Goal: Information Seeking & Learning: Learn about a topic

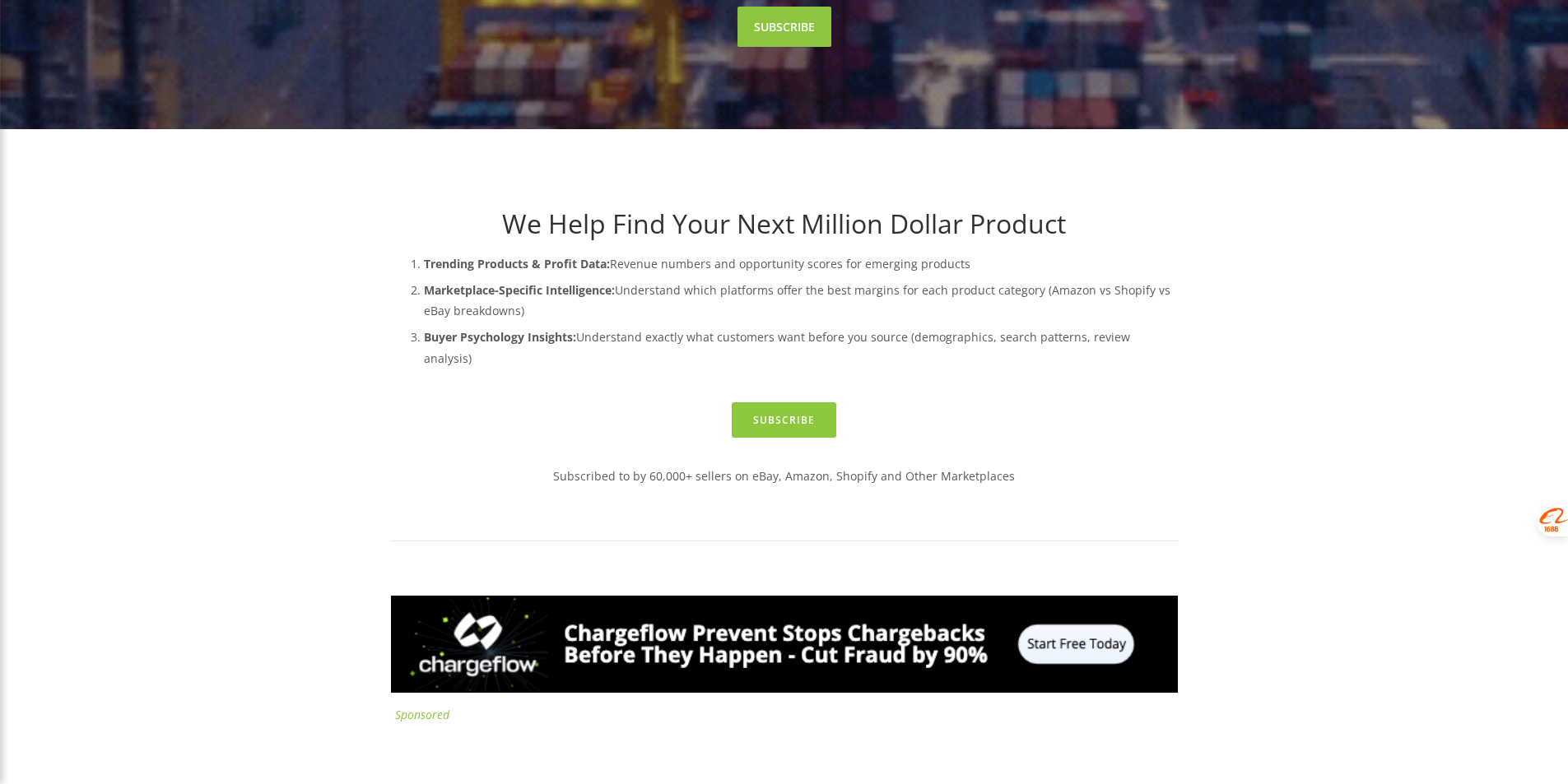
scroll to position [494, 0]
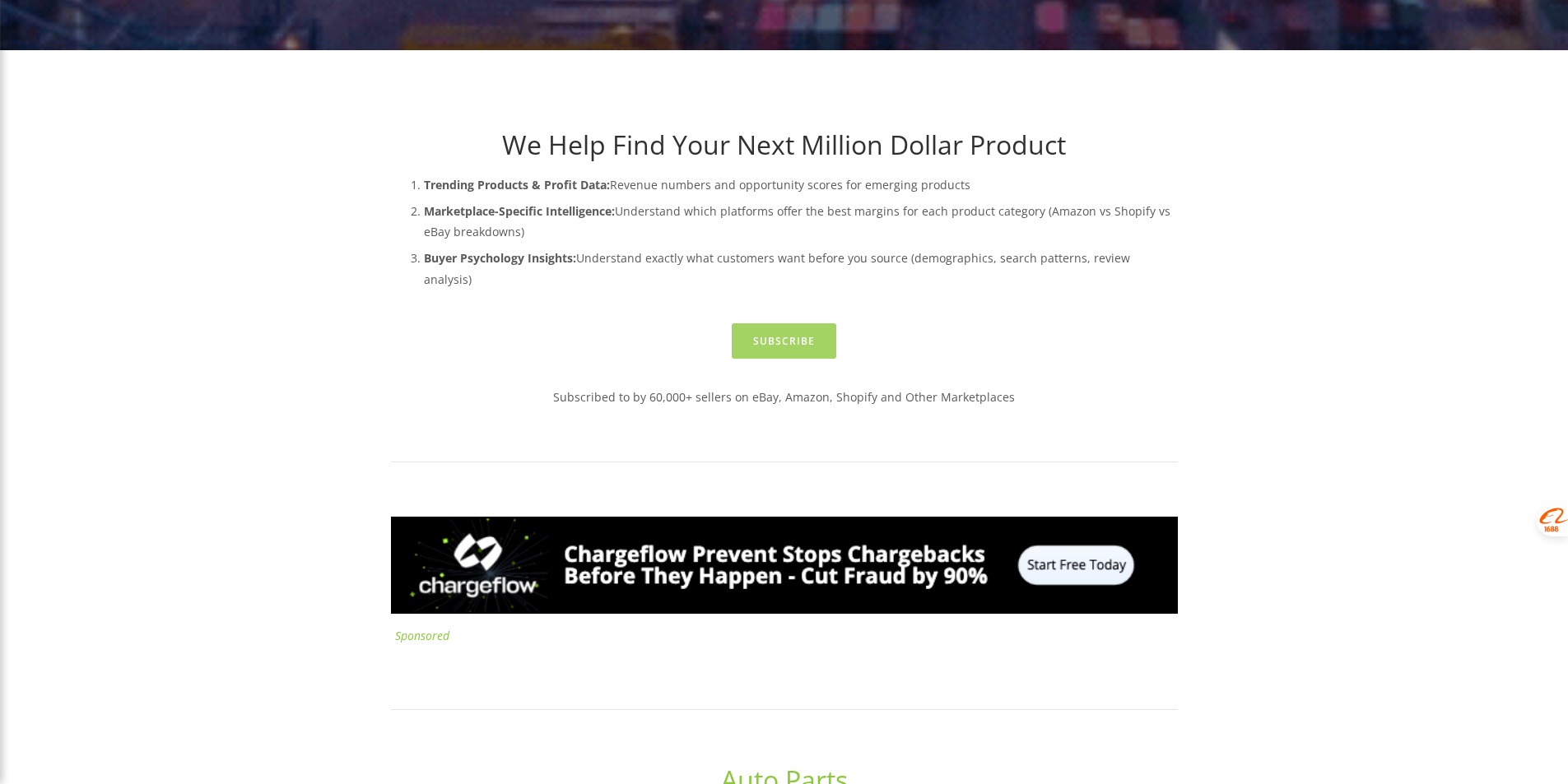
click at [757, 323] on link "Subscribe" at bounding box center [784, 340] width 105 height 35
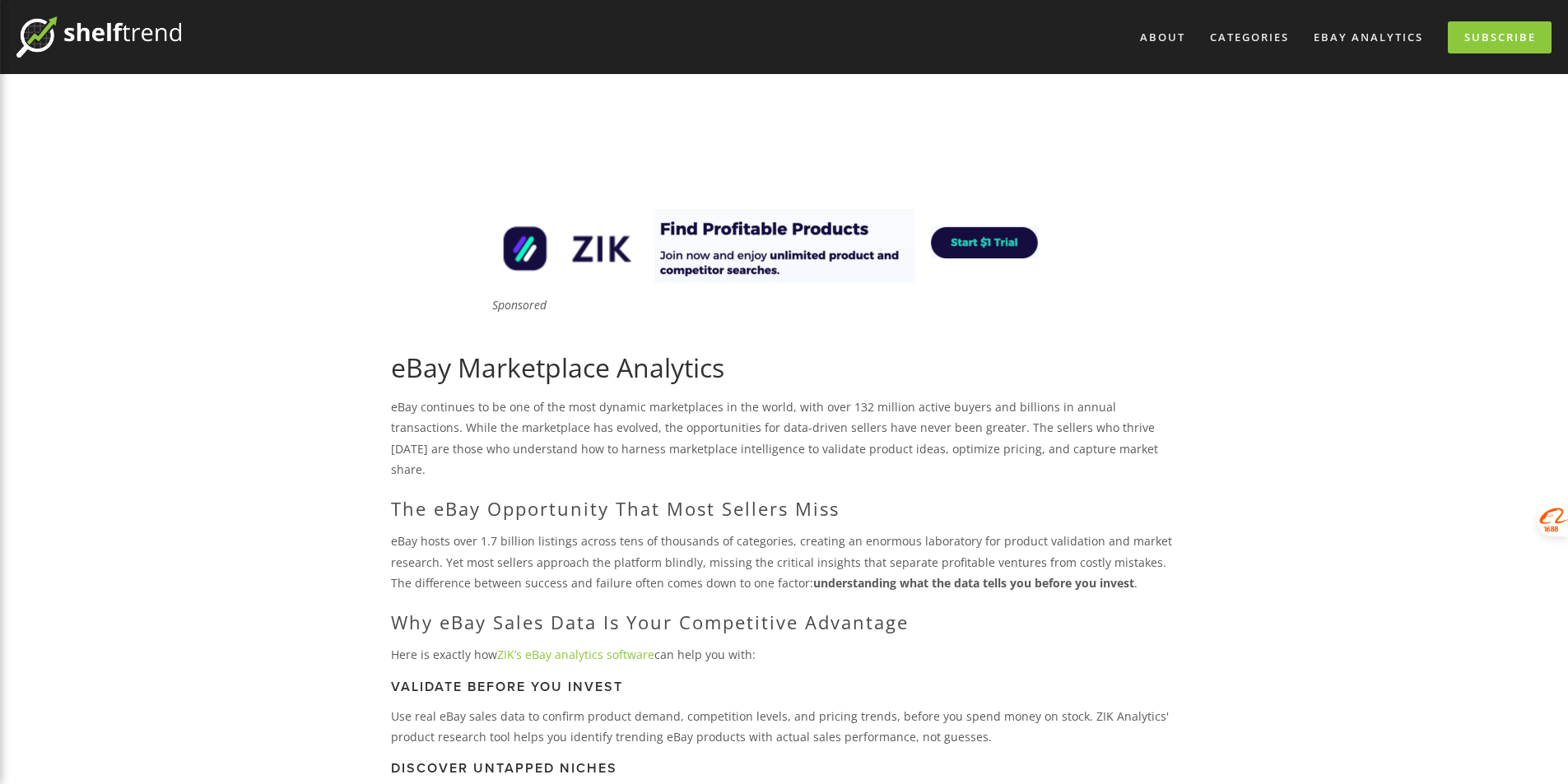
drag, startPoint x: 936, startPoint y: 413, endPoint x: 716, endPoint y: 228, distance: 287.4
click at [714, 230] on img at bounding box center [784, 246] width 593 height 74
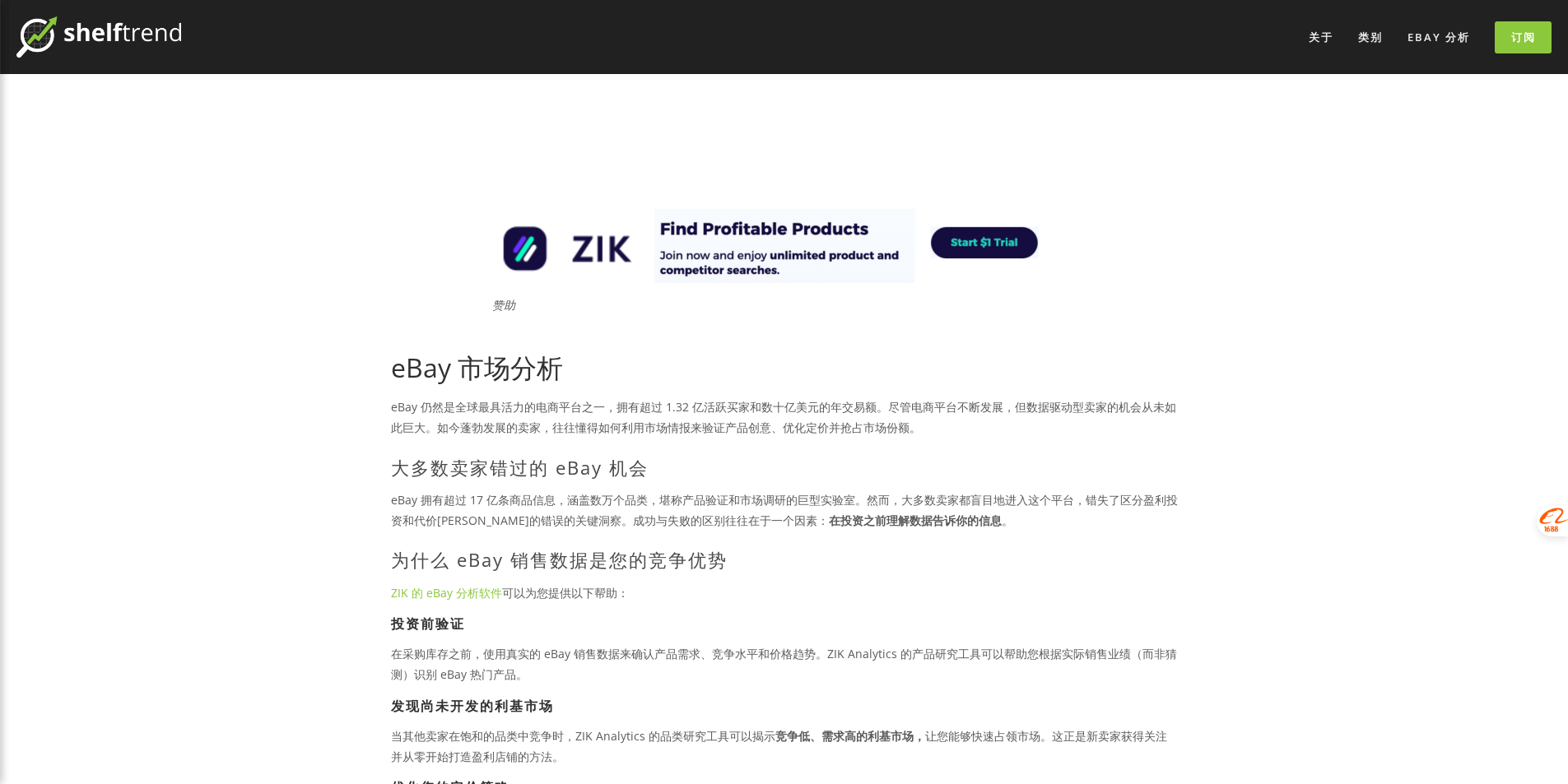
click at [726, 493] on font "eBay 拥有超过 17 亿条商品信息，涵盖数万个品类，堪称产品验证和市场调研的巨型实验室。然而，大多数卖家都盲目地进入这个平台，错失了区分盈利投资和代价高昂…" at bounding box center [784, 510] width 786 height 36
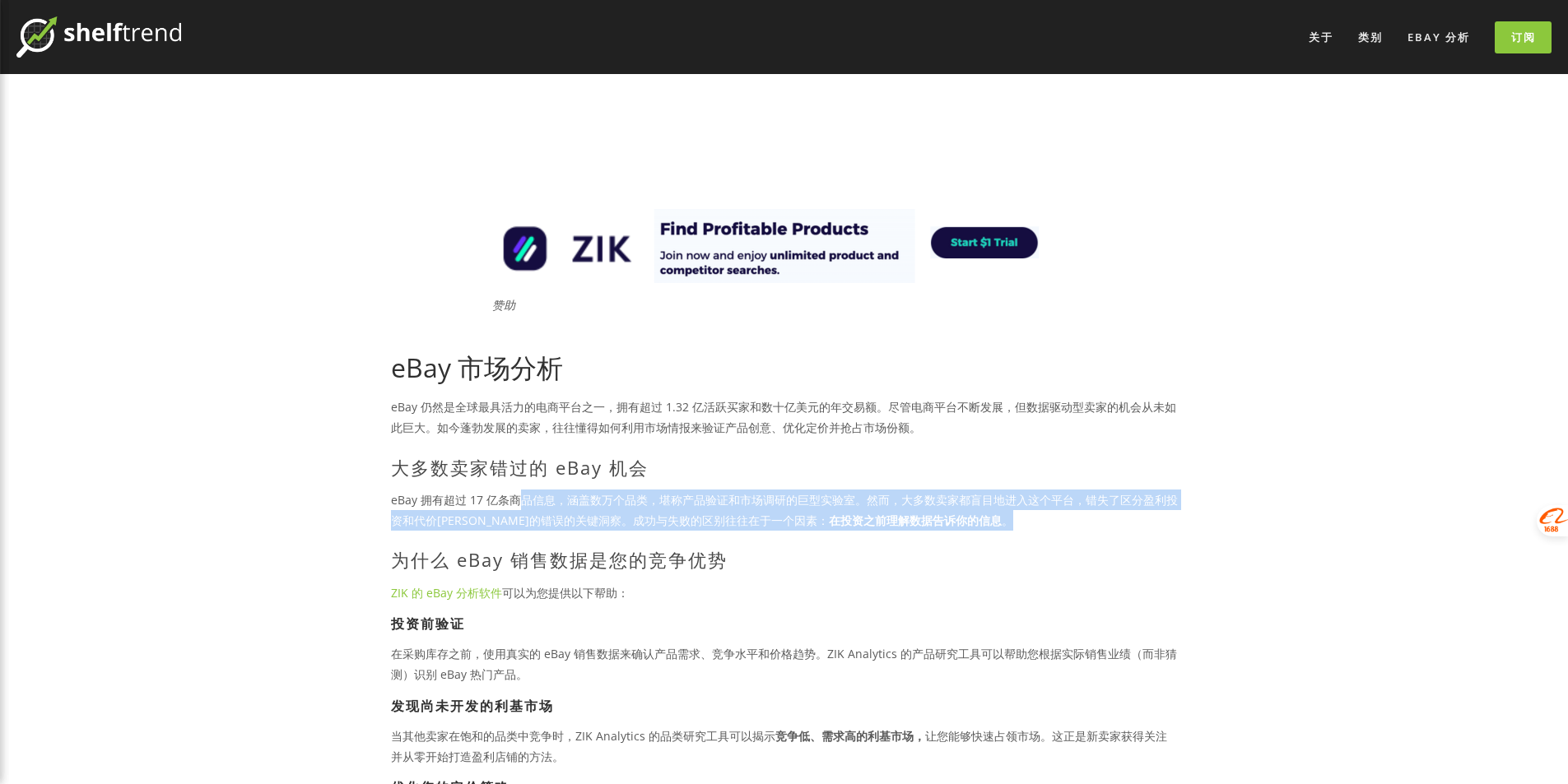
drag, startPoint x: 530, startPoint y: 499, endPoint x: 1009, endPoint y: 526, distance: 479.8
click at [1009, 526] on p "eBay 拥有超过 17 亿条商品信息，涵盖数万个品类，堪称产品验证和市场调研的巨型实验室。然而，大多数卖家都盲目地进入这个平台，错失了区分盈利投资和代价高昂…" at bounding box center [784, 509] width 786 height 41
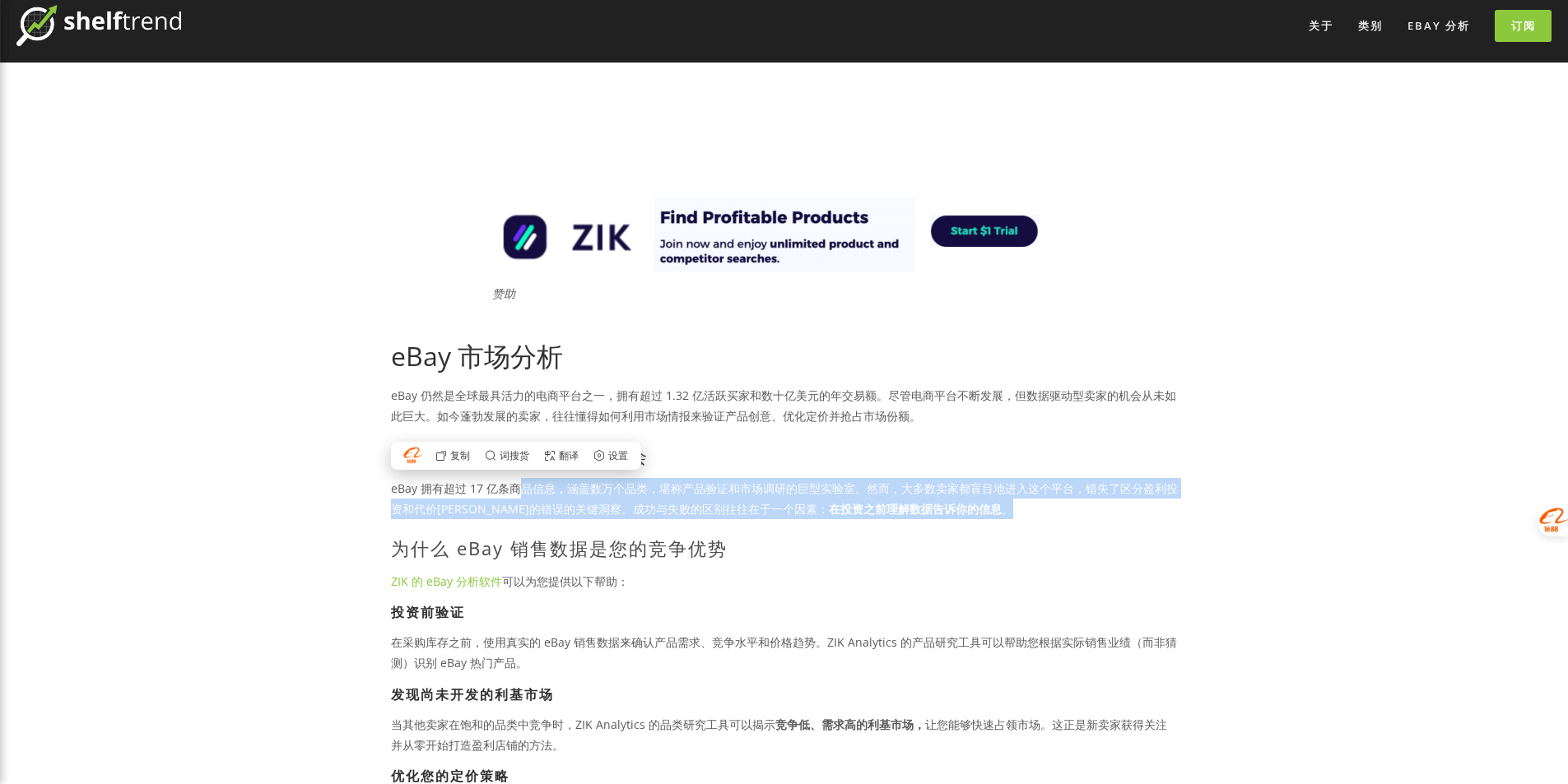
scroll to position [247, 0]
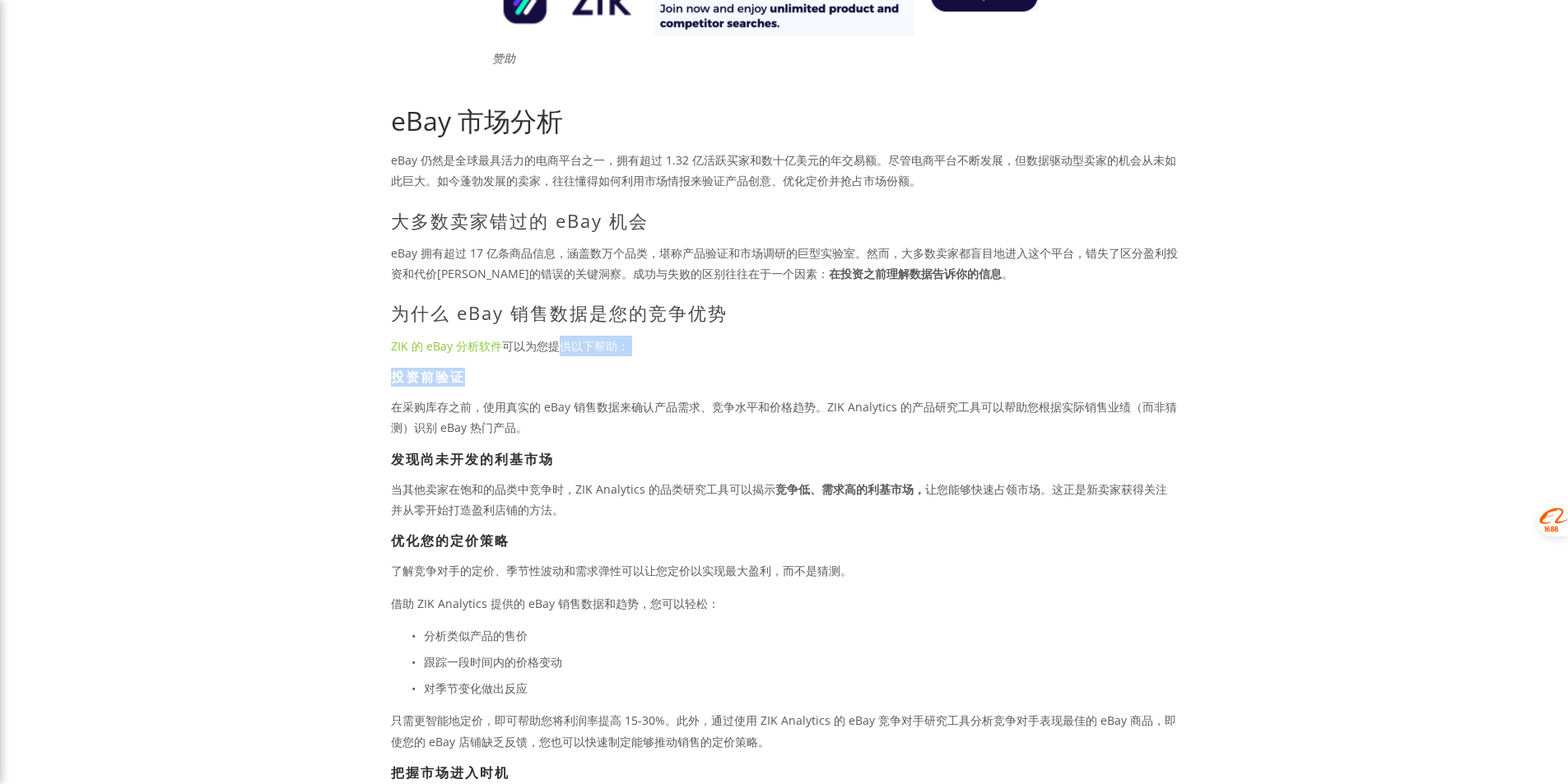
drag, startPoint x: 584, startPoint y: 340, endPoint x: 602, endPoint y: 369, distance: 34.1
click at [602, 367] on div "eBay 市场分析 eBay 仍然是全球最具活力的电商平台之一，拥有超过 1.32 亿活跃买家和数十亿美元的年交易额。尽管电商平台不断发展，但数据驱动型卖家的…" at bounding box center [784, 710] width 786 height 1210
drag, startPoint x: 603, startPoint y: 404, endPoint x: 594, endPoint y: 404, distance: 9.0
click at [603, 404] on font "在采购库存之前，使用真实的 eBay 销售数据来确认产品需求、竞争水平和价格趋势。ZIK Analytics 的产品研究工具可以帮助您根据实际销售业绩（而非猜…" at bounding box center [784, 417] width 786 height 36
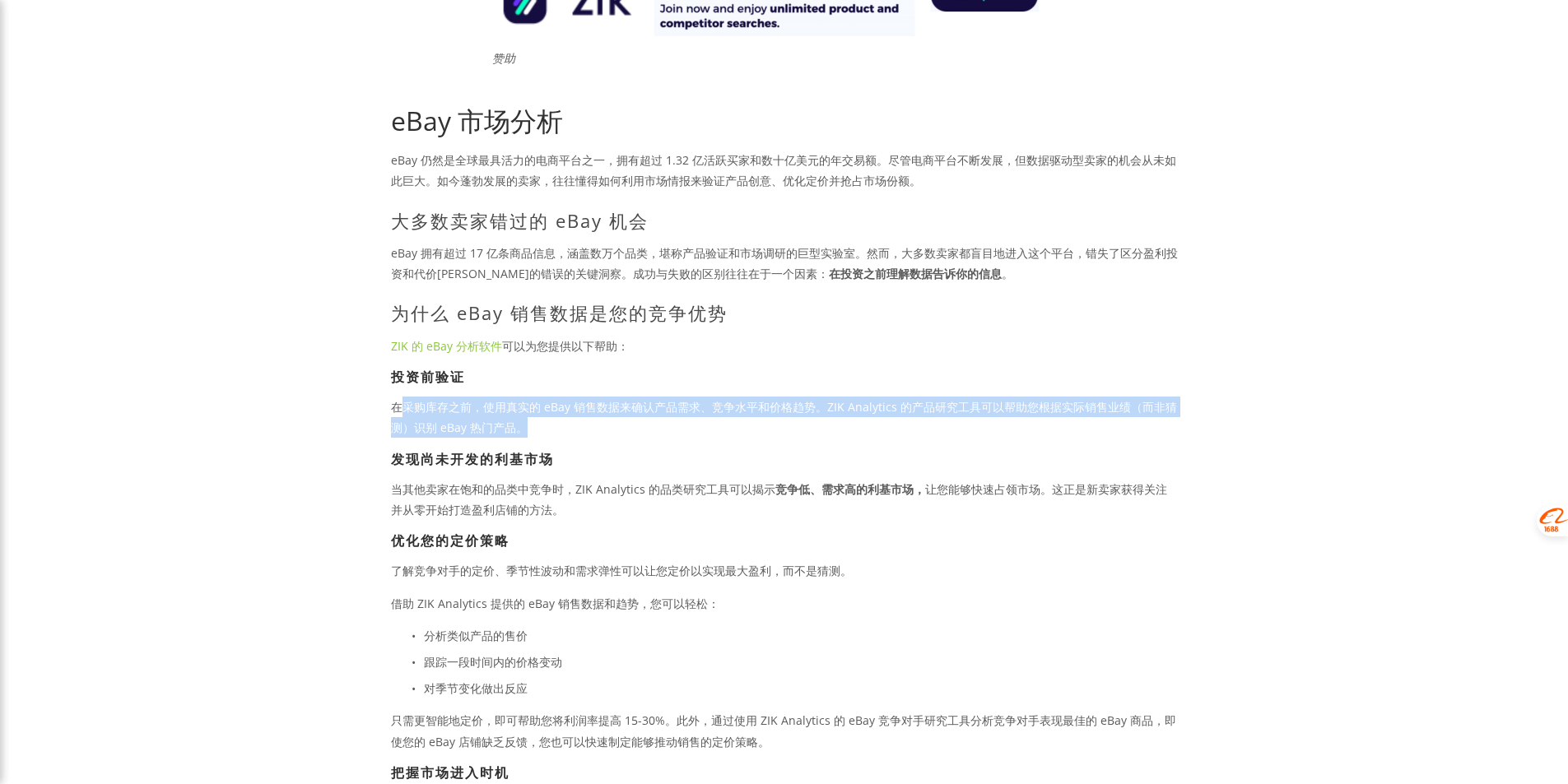
drag, startPoint x: 396, startPoint y: 406, endPoint x: 704, endPoint y: 421, distance: 308.4
click at [704, 421] on p "在采购库存之前，使用真实的 eBay 销售数据来确认产品需求、竞争水平和价格趋势。ZIK Analytics 的产品研究工具可以帮助您根据实际销售业绩（而非猜…" at bounding box center [784, 416] width 786 height 41
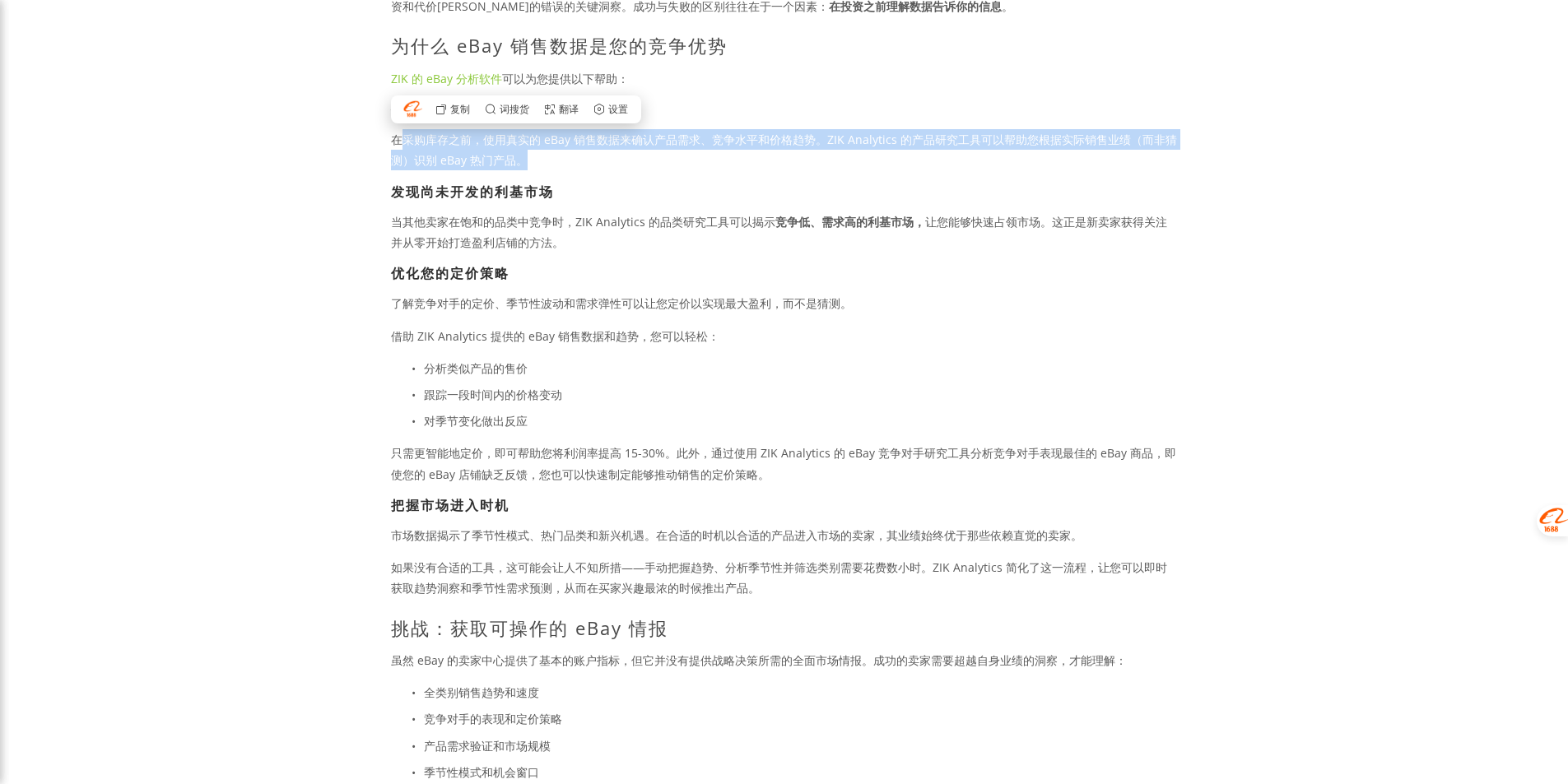
scroll to position [576, 0]
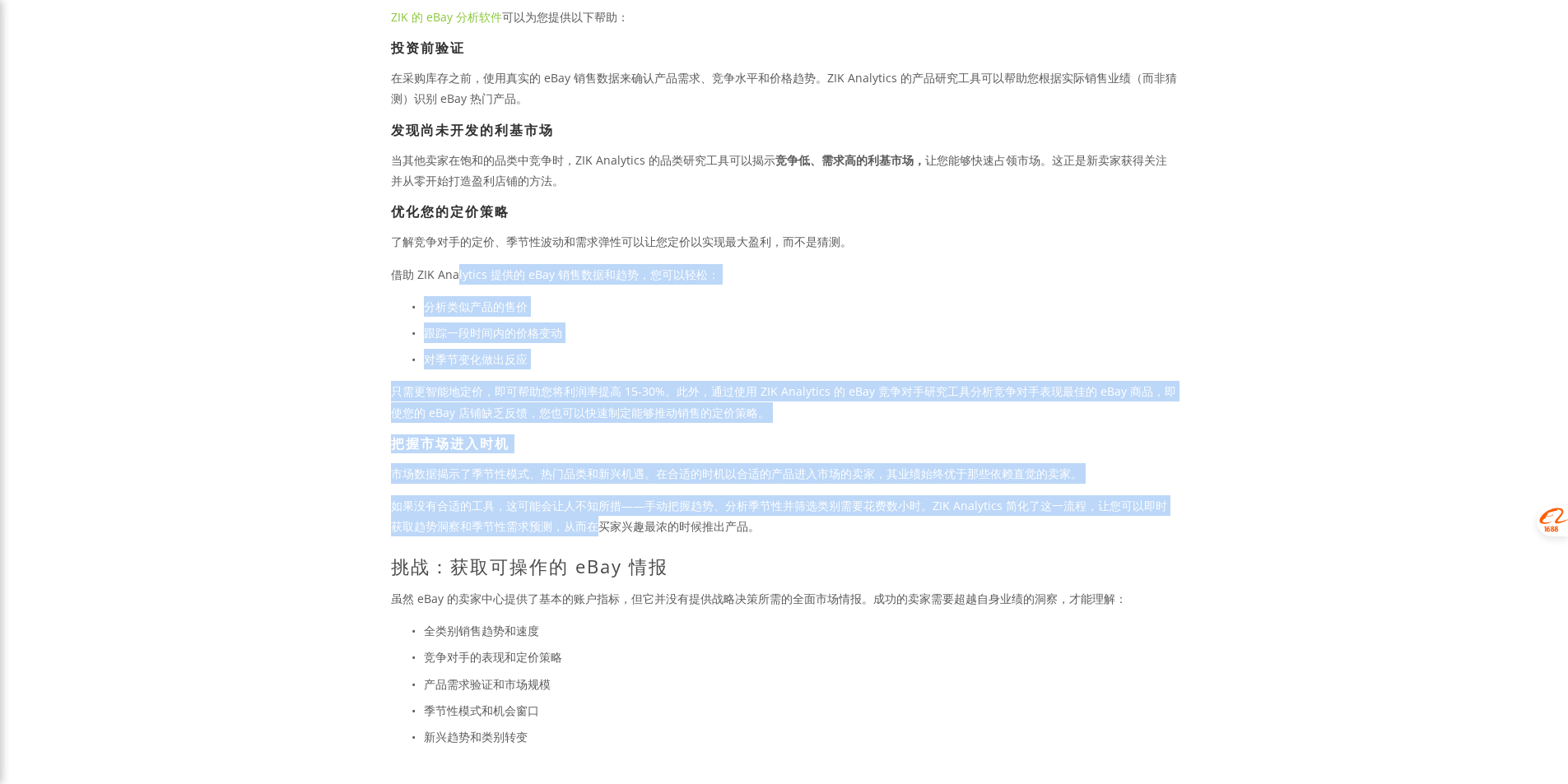
drag, startPoint x: 459, startPoint y: 266, endPoint x: 592, endPoint y: 486, distance: 257.1
click at [587, 516] on div "eBay 市场分析 eBay 仍然是全球最具活力的电商平台之一，拥有超过 1.32 亿活跃买家和数十亿美元的年交易额。尽管电商平台不断发展，但数据驱动型卖家的…" at bounding box center [784, 382] width 786 height 1210
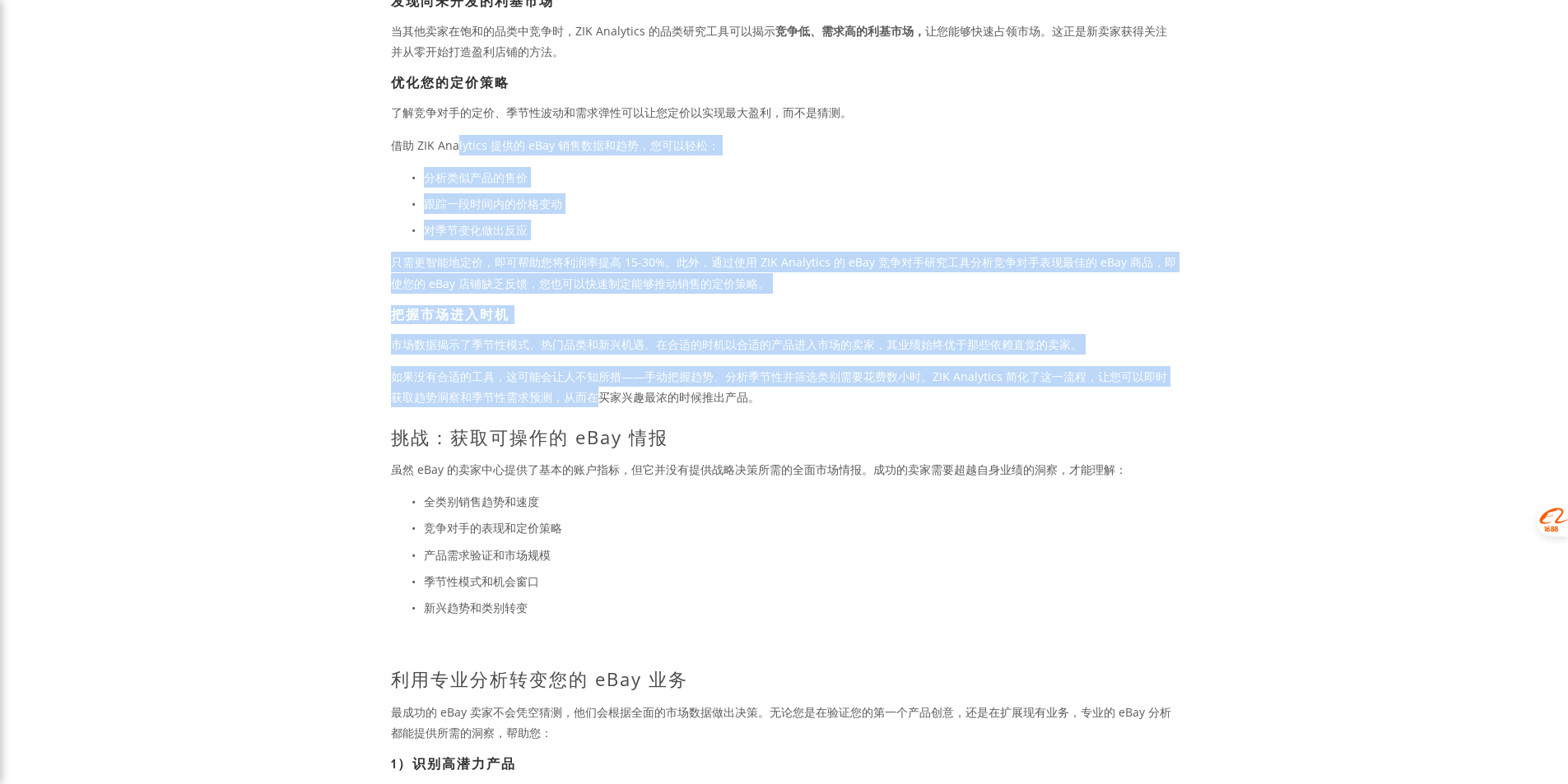
scroll to position [822, 0]
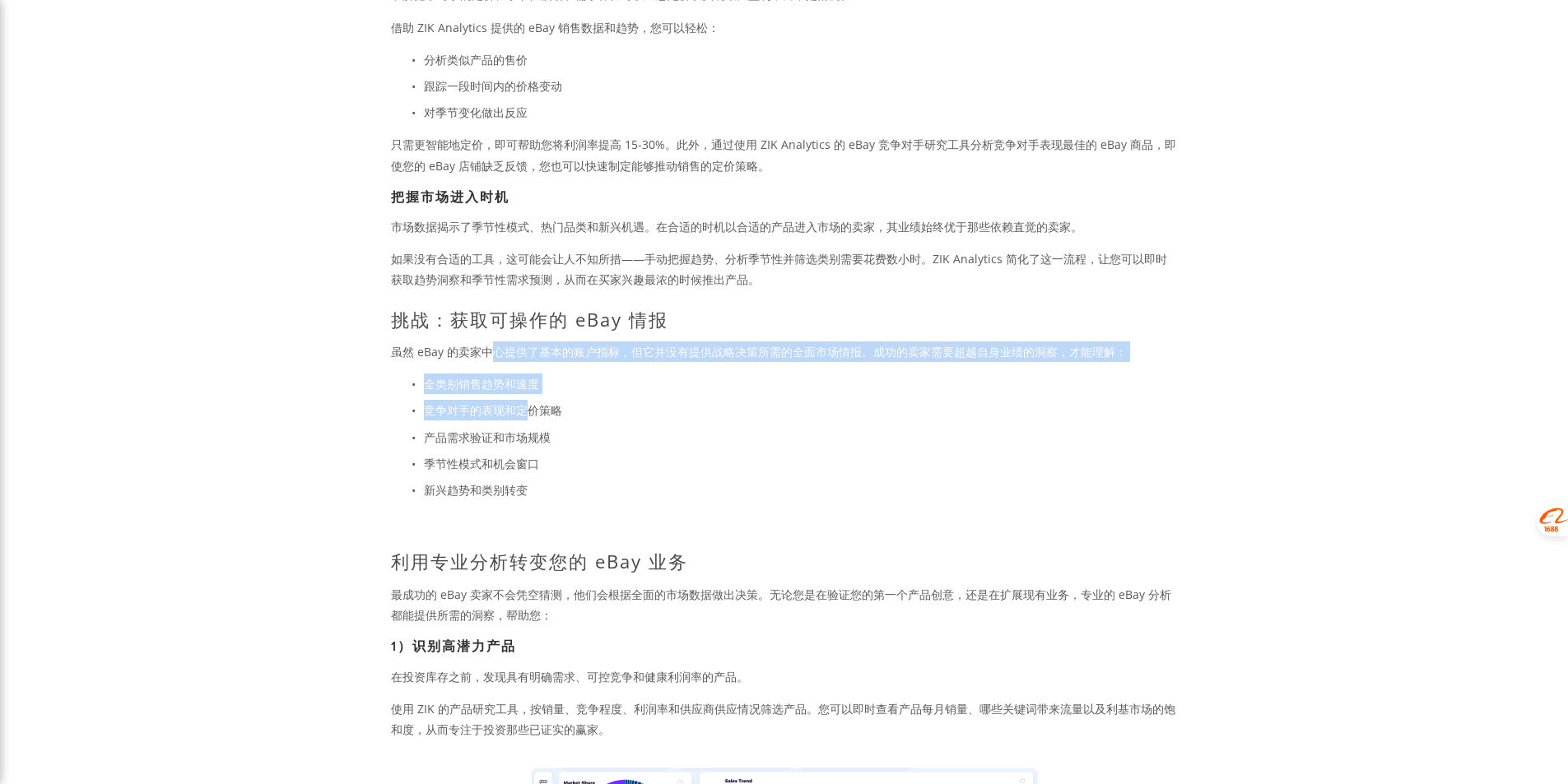
drag, startPoint x: 488, startPoint y: 349, endPoint x: 527, endPoint y: 399, distance: 63.4
click at [527, 399] on div "eBay 市场分析 eBay 仍然是全球最具活力的电商平台之一，拥有超过 1.32 亿活跃买家和数十亿美元的年交易额。尽管电商平台不断发展，但数据驱动型卖家的…" at bounding box center [784, 135] width 786 height 1210
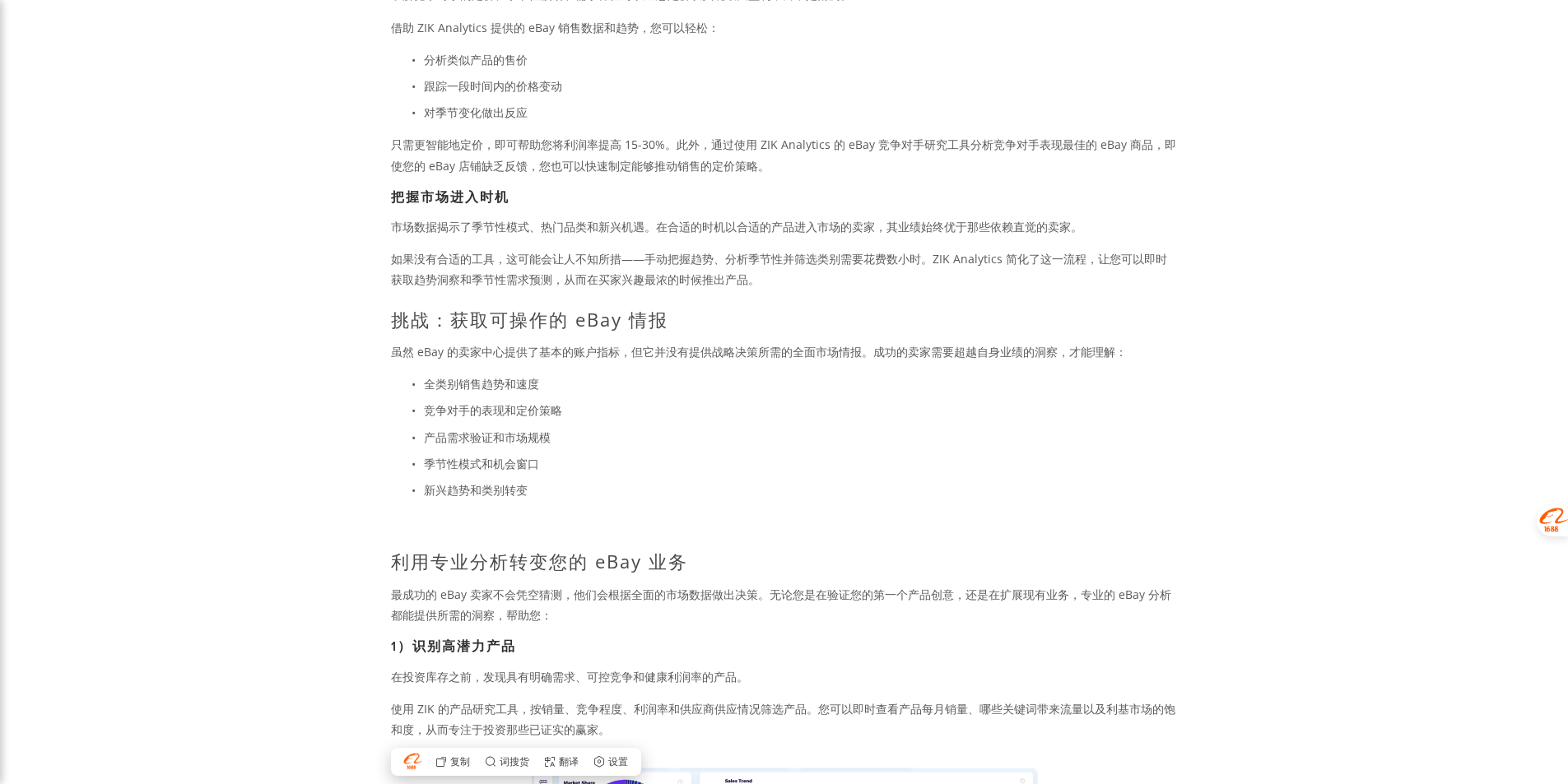
click at [670, 404] on p "竞争对手的表现和定价策略" at bounding box center [800, 410] width 754 height 21
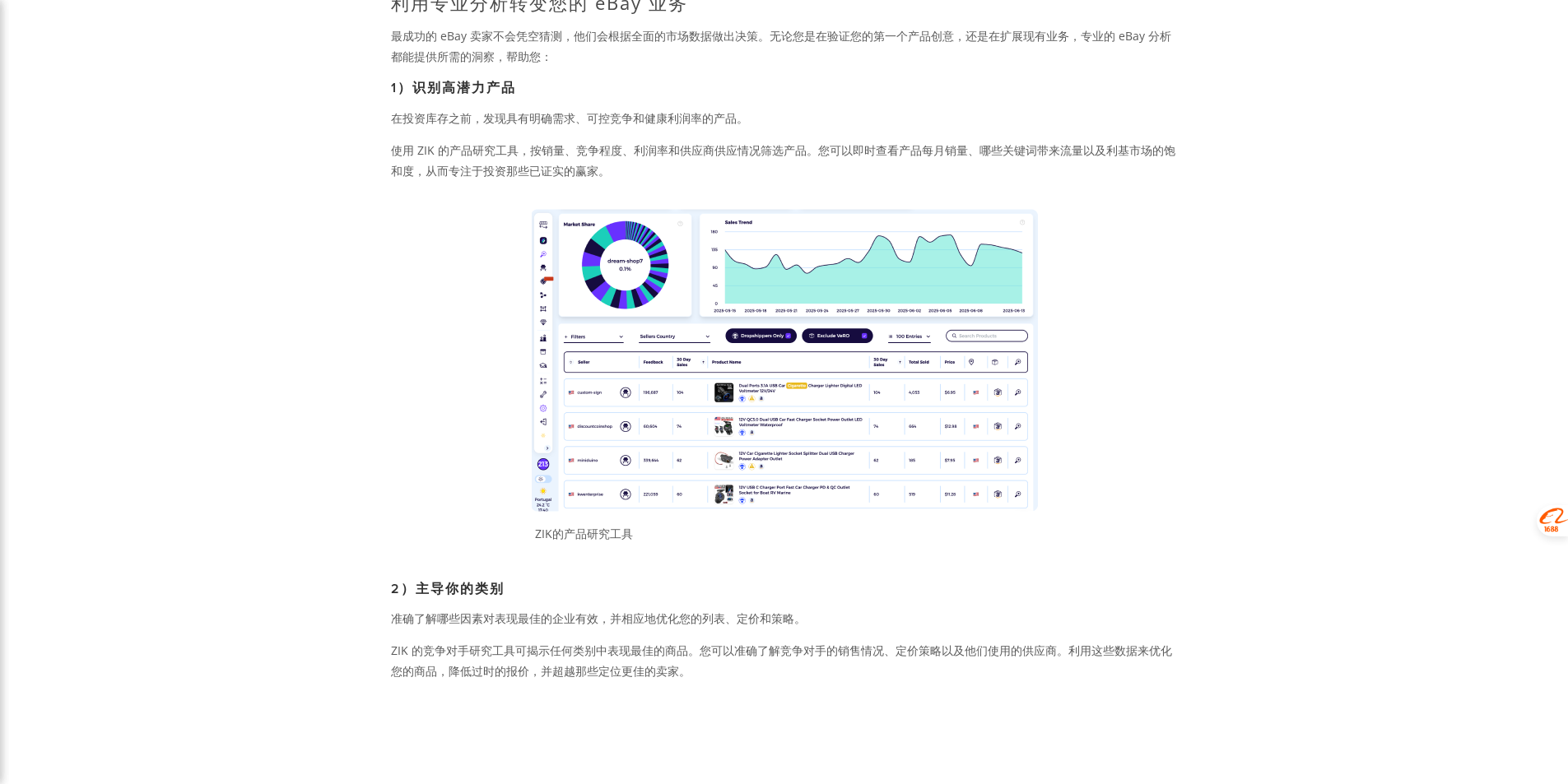
scroll to position [1233, 0]
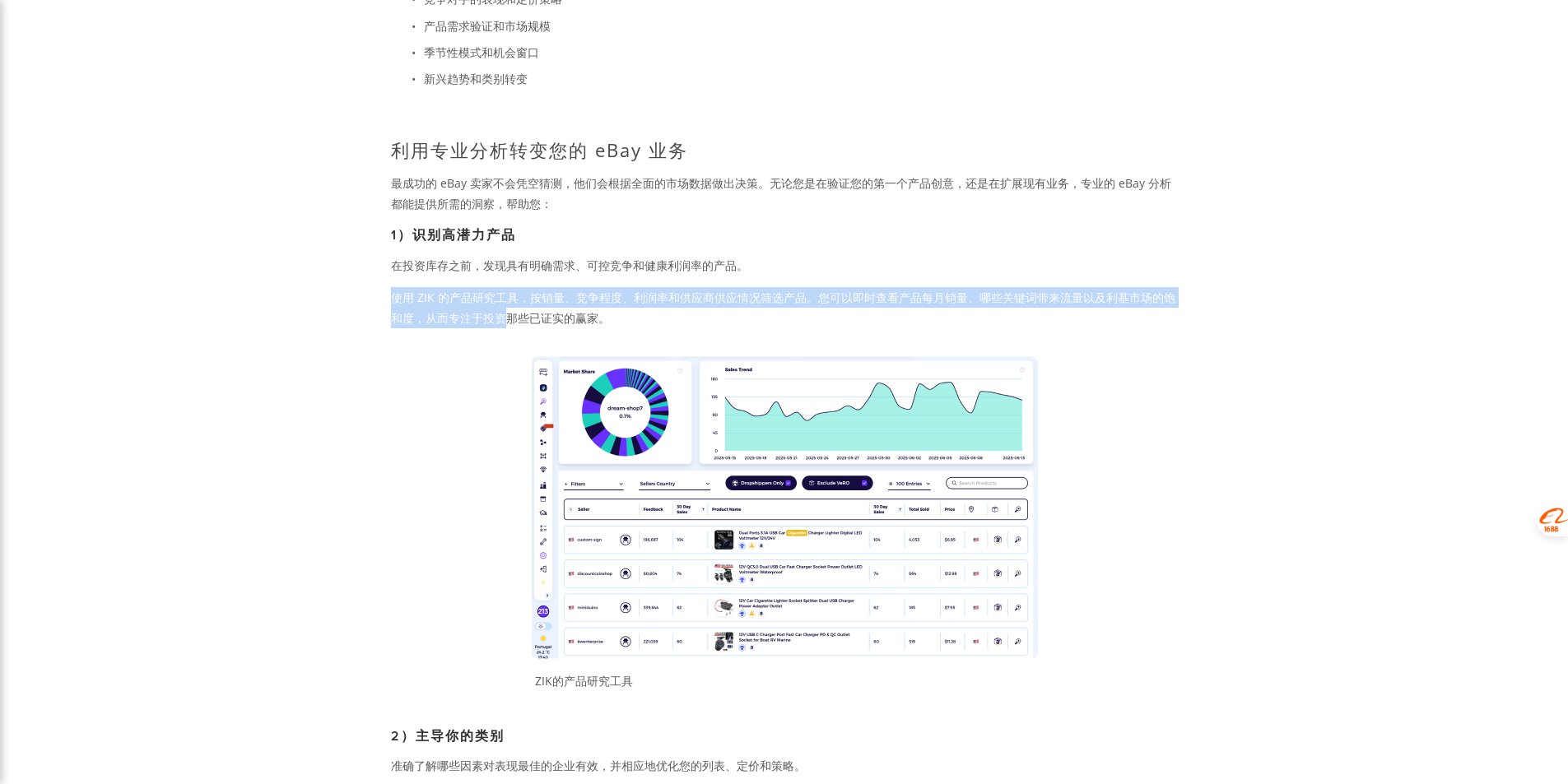
drag, startPoint x: 501, startPoint y: 305, endPoint x: 508, endPoint y: 325, distance: 21.2
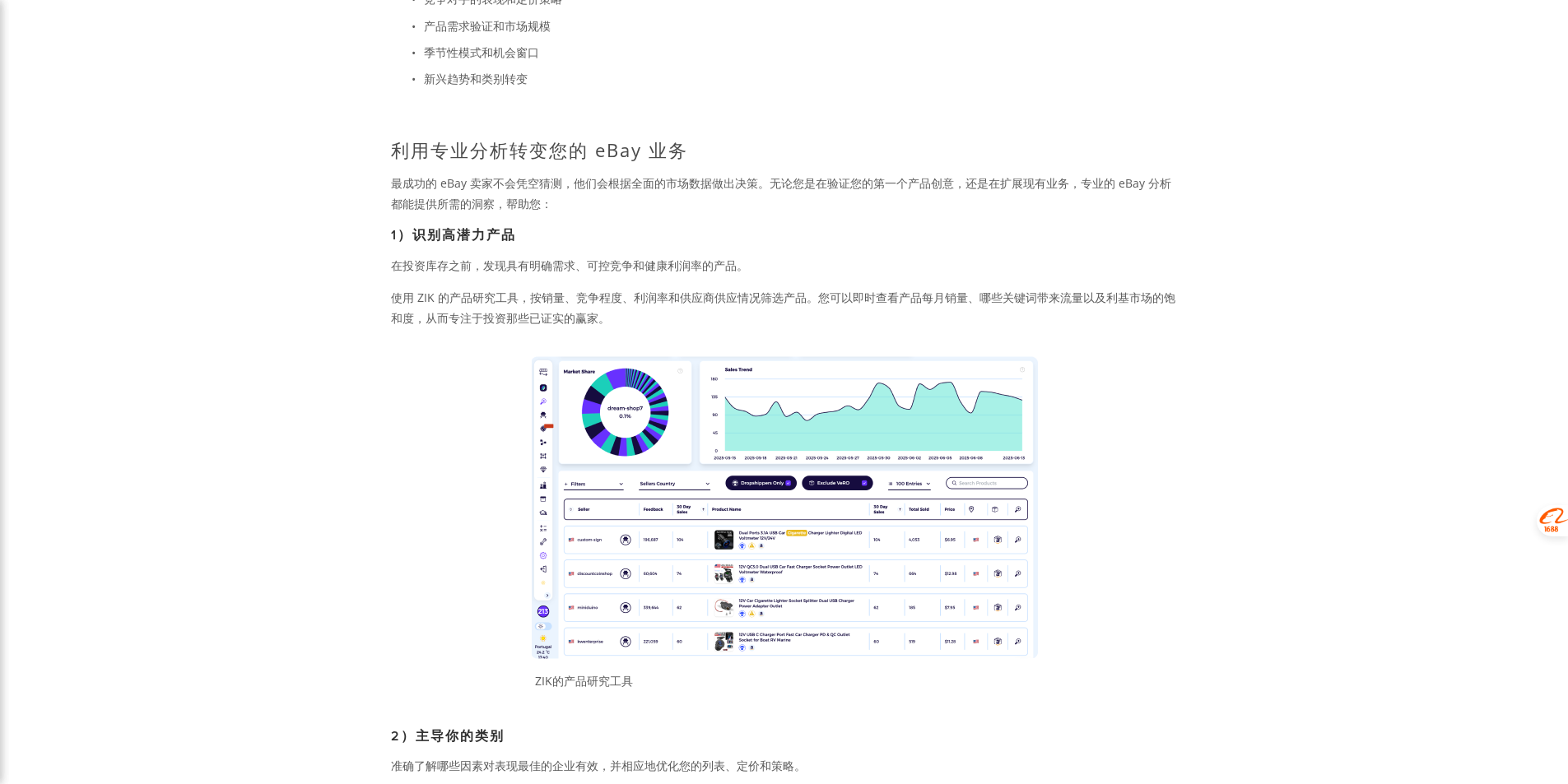
click at [427, 468] on div "ZIK的产品研究工具" at bounding box center [784, 522] width 786 height 332
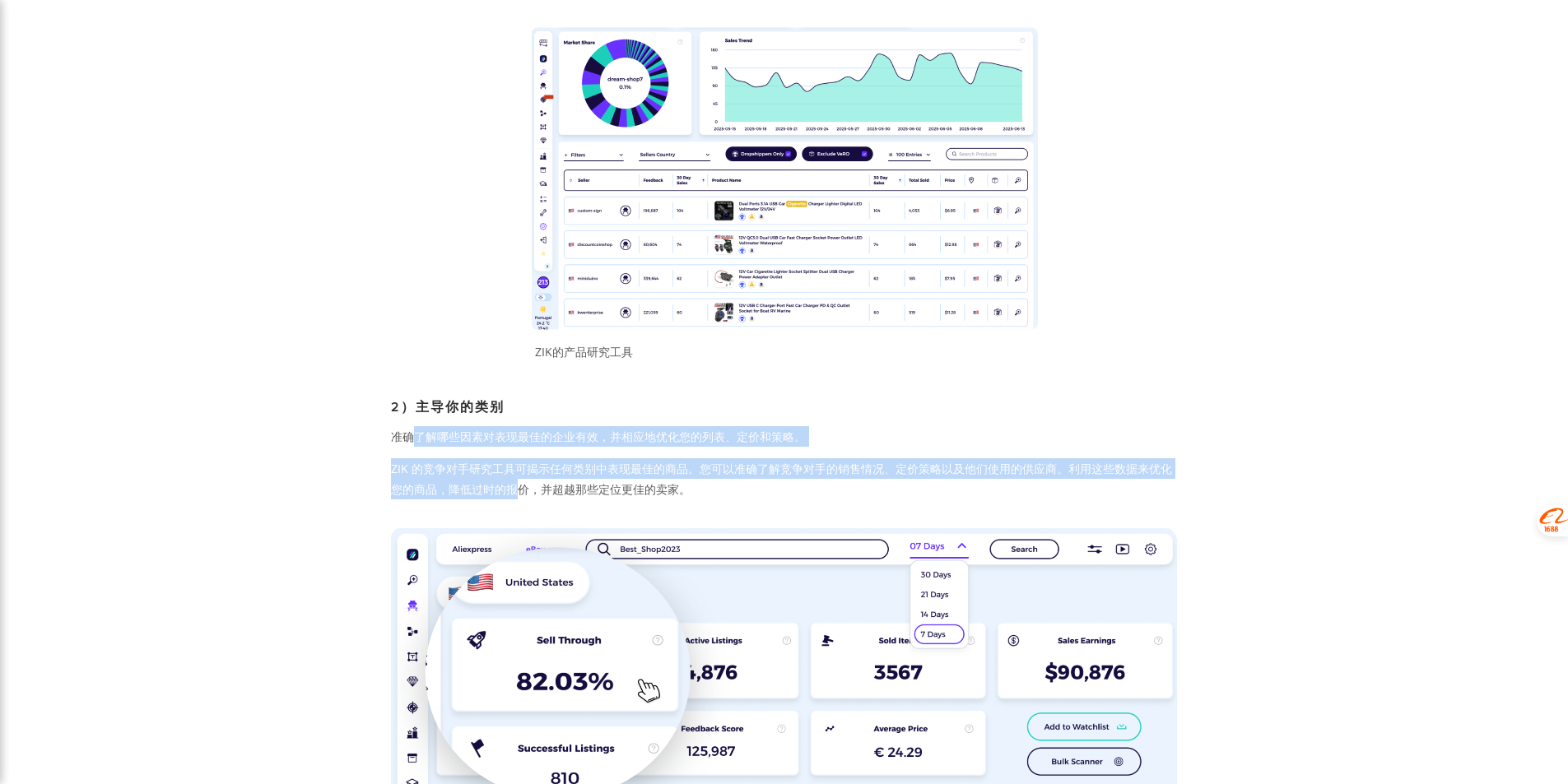
drag, startPoint x: 463, startPoint y: 446, endPoint x: 516, endPoint y: 505, distance: 79.3
click at [516, 505] on div "2）主导你的类别 准确了解哪些因素对表现最佳的企业有效，并相应地优化您的列表、定价和策略。 ZIK 的竞争对手研究工具可揭示任何类别中表现最佳的商品。您可以准…" at bounding box center [784, 449] width 814 height 129
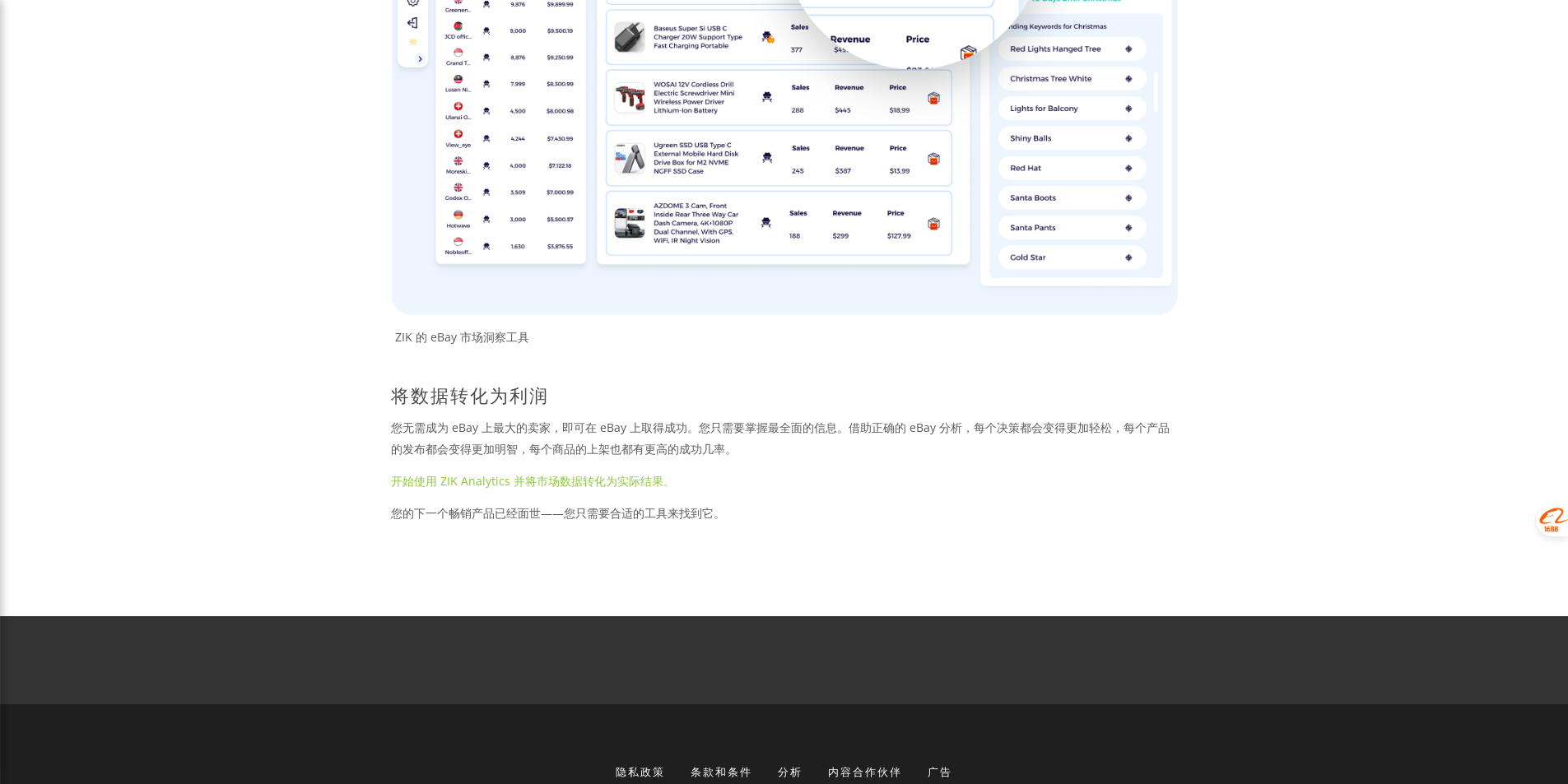
scroll to position [3619, 0]
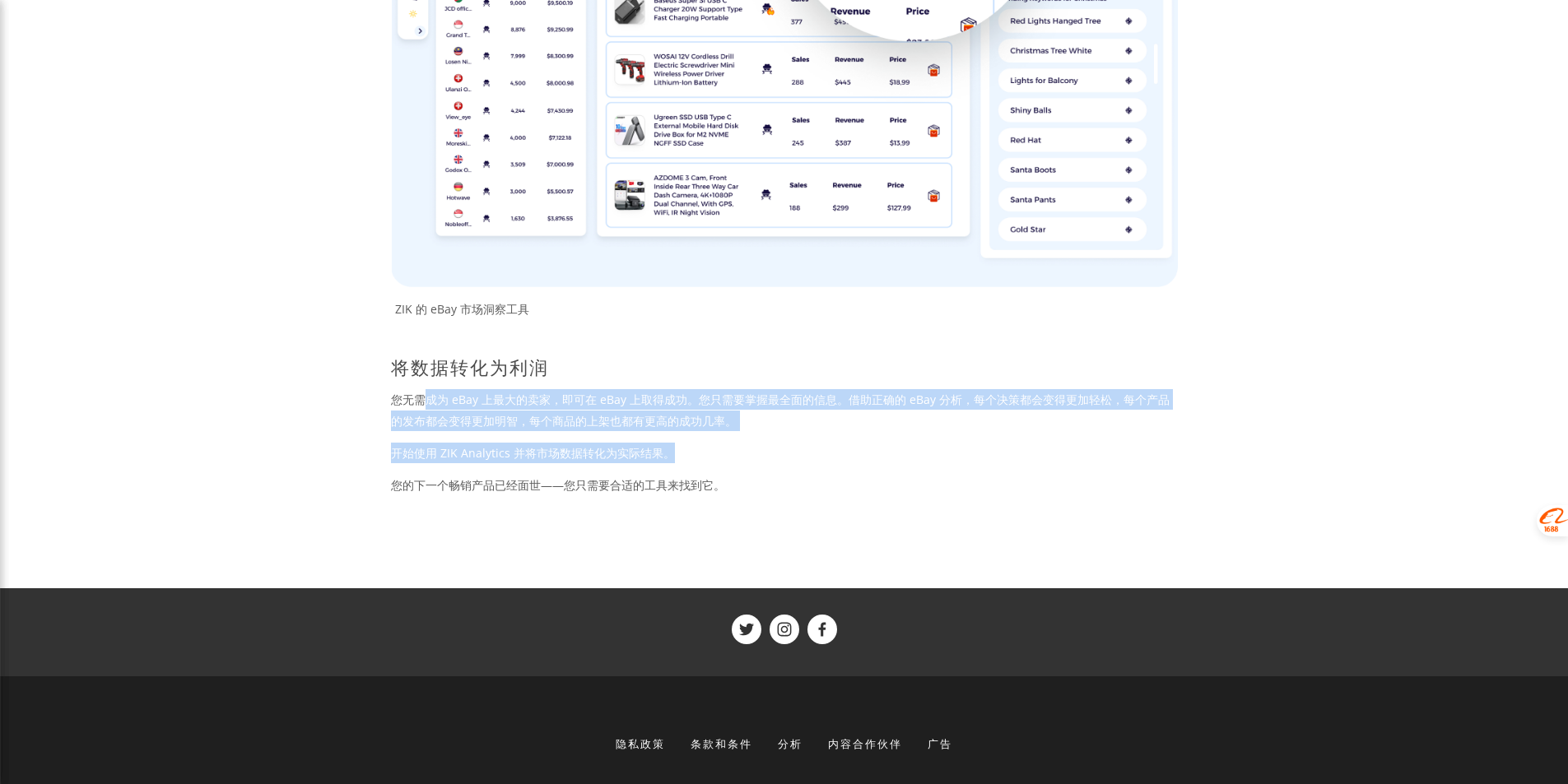
drag, startPoint x: 431, startPoint y: 396, endPoint x: 838, endPoint y: 517, distance: 424.6
click at [746, 433] on div "将数据转化为利润 您无需成为 eBay 上最大的卖家，即可在 eBay 上取得成功。您只需要掌握最全面的信息。借助正确的 eBay 分析，每个决策都会变得更加…" at bounding box center [784, 426] width 786 height 139
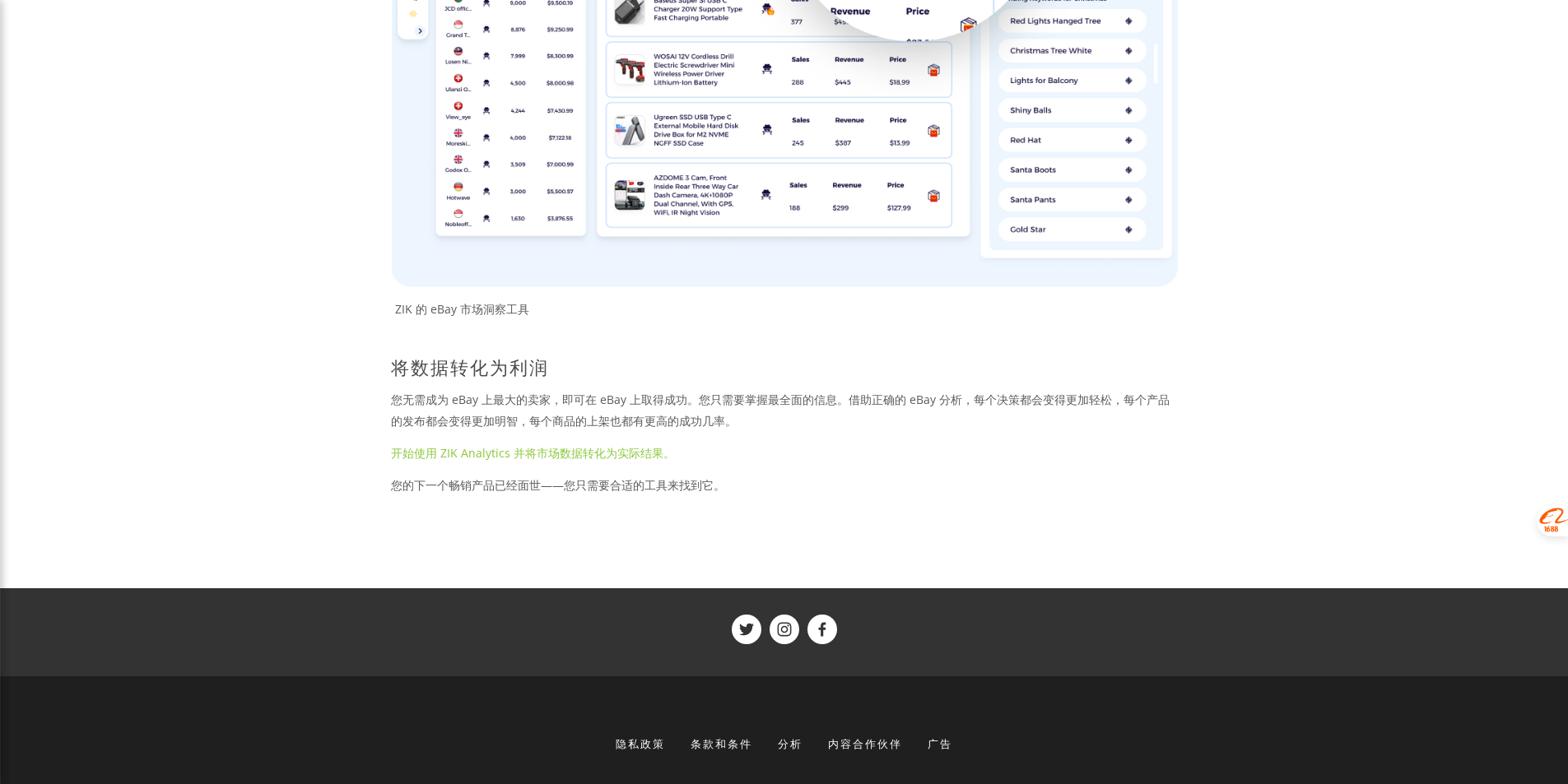
drag, startPoint x: 534, startPoint y: 488, endPoint x: 683, endPoint y: 492, distance: 149.1
click at [665, 491] on font "您的下一个畅销产品已经面世——您只需要合适的工具来找到它。" at bounding box center [557, 485] width 334 height 15
drag, startPoint x: 582, startPoint y: 498, endPoint x: 864, endPoint y: 515, distance: 282.5
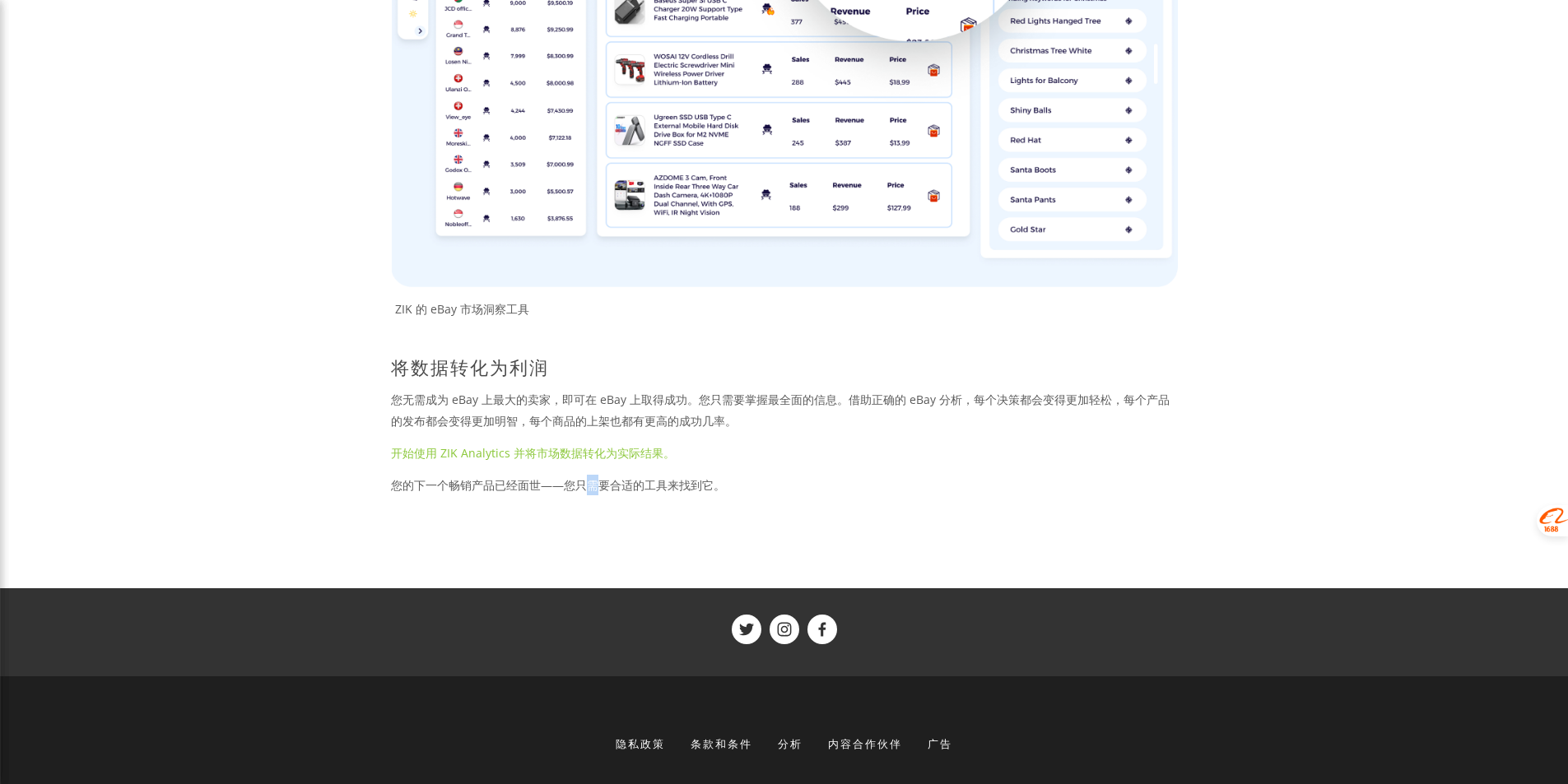
click at [648, 495] on div "将数据转化为利润 您无需成为 eBay 上最大的卖家，即可在 eBay 上取得成功。您只需要掌握最全面的信息。借助正确的 eBay 分析，每个决策都会变得更加…" at bounding box center [784, 425] width 814 height 167
click at [584, 458] on font "开始使用 ZIK Analytics 并将市场数据转化为实际结果。" at bounding box center [533, 452] width 284 height 15
